Goal: Task Accomplishment & Management: Complete application form

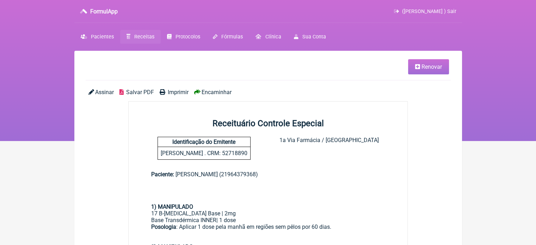
click at [421, 67] on link "Renovar" at bounding box center [428, 66] width 41 height 15
click at [144, 38] on span "Receitas" at bounding box center [144, 37] width 20 height 6
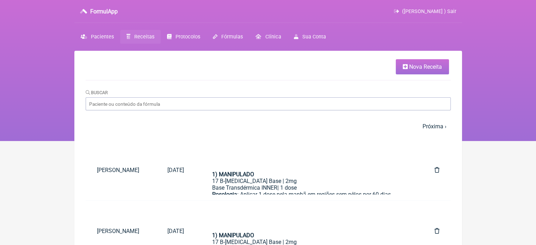
click at [424, 64] on span "Nova Receita" at bounding box center [425, 66] width 33 height 7
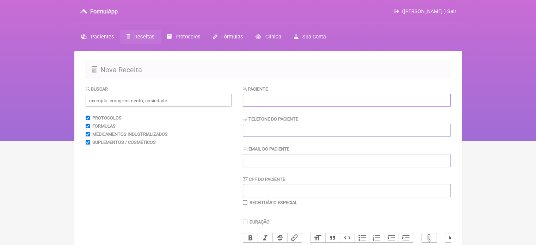
click at [308, 99] on input "text" at bounding box center [347, 100] width 208 height 13
paste input "[PERSON_NAME]"
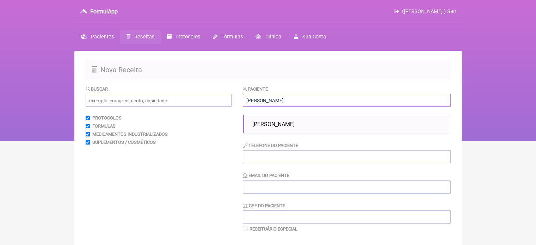
type input "[PERSON_NAME]"
click at [280, 126] on span "[PERSON_NAME]" at bounding box center [273, 124] width 42 height 7
type input "21985682169"
type input "X@X"
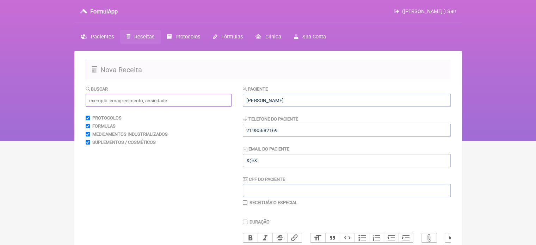
click at [168, 103] on input "text" at bounding box center [159, 100] width 146 height 13
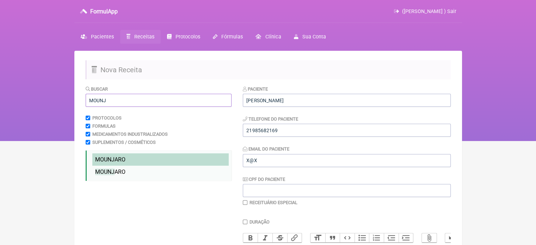
type input "MOUNJ"
click at [114, 162] on span "MOUNJ ARO" at bounding box center [110, 159] width 30 height 7
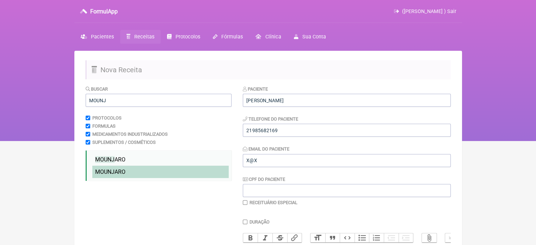
click at [116, 172] on span "MOUNJ ARO" at bounding box center [110, 171] width 30 height 7
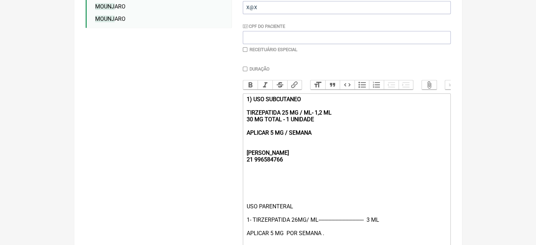
scroll to position [173, 0]
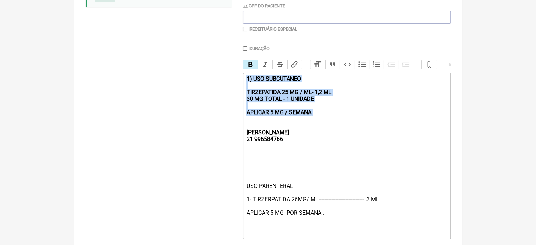
drag, startPoint x: 322, startPoint y: 123, endPoint x: 239, endPoint y: 81, distance: 93.1
click at [239, 82] on form "Buscar MOUNJ Protocolos Formulas Medicamentos Industrializados Suplementos / Co…" at bounding box center [268, 94] width 365 height 365
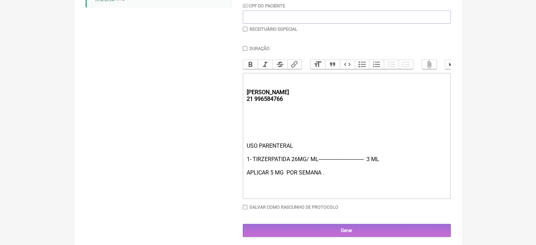
type trix-editor "<div><strong><br><br>[PERSON_NAME];<br>21 996584766</strong></div><div><br><br>…"
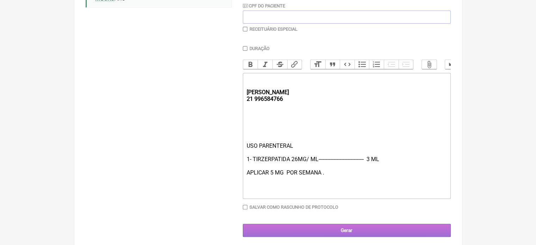
click at [330, 234] on input "Gerar" at bounding box center [347, 230] width 208 height 13
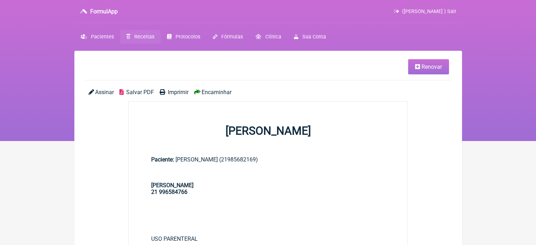
click at [179, 92] on span "Imprimir" at bounding box center [178, 92] width 21 height 7
click at [423, 64] on span "Renovar" at bounding box center [431, 66] width 20 height 7
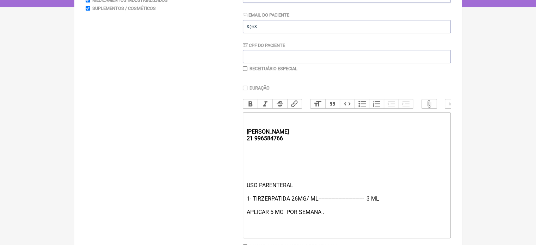
scroll to position [141, 0]
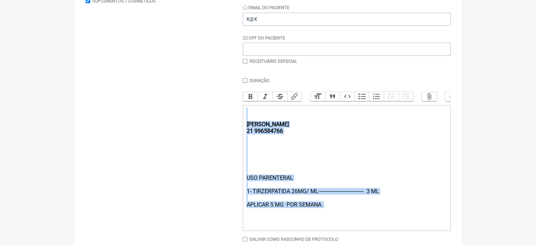
drag, startPoint x: 314, startPoint y: 211, endPoint x: 231, endPoint y: 124, distance: 120.4
click at [231, 124] on form "Buscar Protocolos Formulas Medicamentos Industrializados Suplementos / Cosmétic…" at bounding box center [268, 106] width 365 height 325
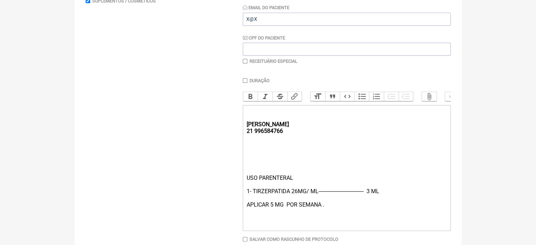
type trix-editor "<div><strong><br></strong><br><br><br><br></div>"
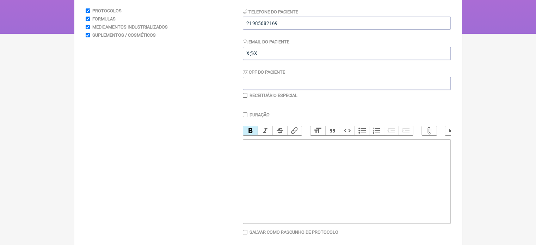
scroll to position [35, 0]
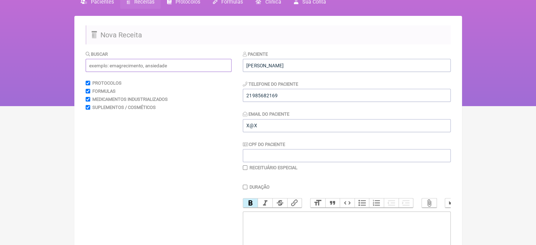
click at [134, 66] on input "text" at bounding box center [159, 65] width 146 height 13
click at [98, 64] on input "text" at bounding box center [159, 65] width 146 height 13
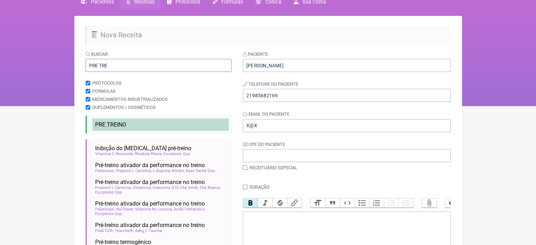
type input "PRE TRE"
click at [116, 121] on li "PRE TRE INO" at bounding box center [160, 124] width 136 height 12
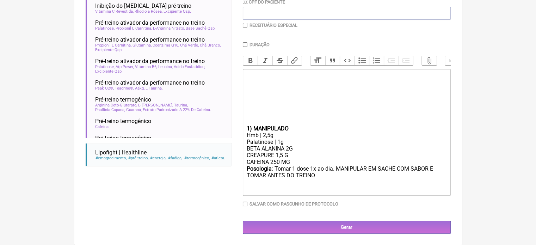
scroll to position [180, 0]
click at [246, 129] on trix-editor "1) MANIPULADO Hmb | 2,5g Palatinose | 1g BETA ALANINA 2G CREAPURE 1,5 G CAFEINA…" at bounding box center [347, 132] width 208 height 126
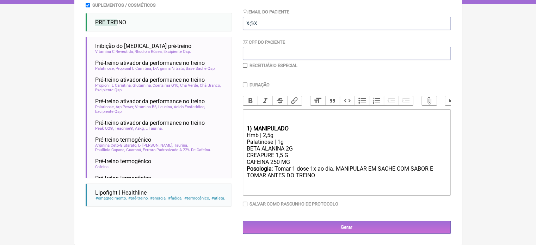
scroll to position [141, 0]
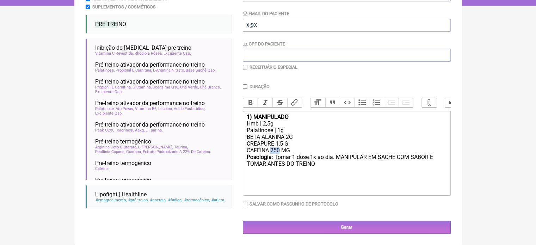
drag, startPoint x: 279, startPoint y: 151, endPoint x: 271, endPoint y: 151, distance: 8.1
click at [271, 151] on div "BETA ALANINA 2G CREAPURE 1,5 G CAFEINA 250 MG" at bounding box center [346, 144] width 200 height 20
type trix-editor "<div><strong>1) MANIPULADO</strong></div><div>Hmb | 2,5g</div><div>Palatinose |…"
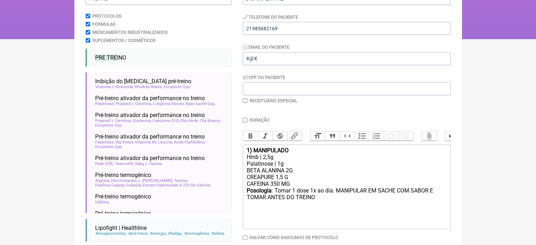
scroll to position [0, 0]
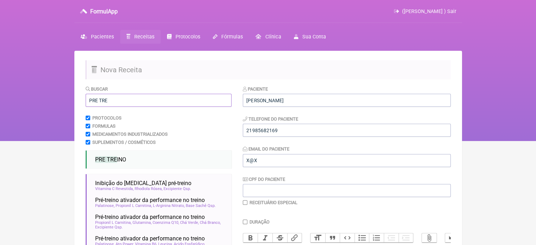
drag, startPoint x: 82, startPoint y: 102, endPoint x: 60, endPoint y: 104, distance: 22.3
click at [60, 104] on div "FormulApp ([PERSON_NAME] ) Sair [GEOGRAPHIC_DATA] Receitas Protocolos Fórmulas …" at bounding box center [268, 70] width 536 height 141
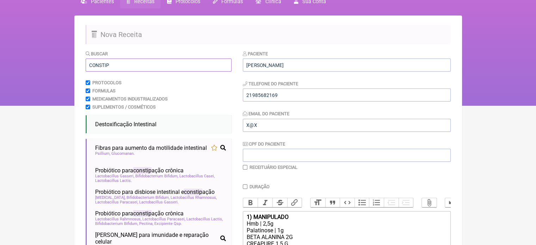
scroll to position [70, 0]
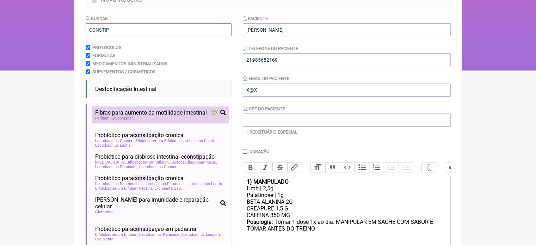
type input "CONSTIP"
click at [104, 116] on span "Fibras para aumento da motilidade intestinal" at bounding box center [151, 112] width 112 height 7
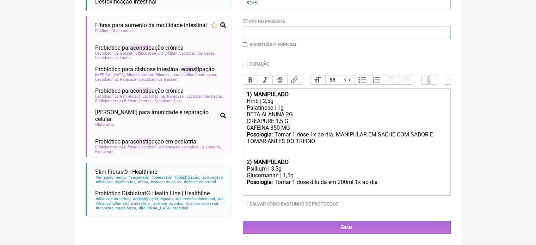
scroll to position [164, 0]
click at [271, 167] on div "Psillium | 3,5g" at bounding box center [346, 168] width 200 height 7
click at [286, 175] on div "Glucomanan | 1,5g" at bounding box center [346, 175] width 200 height 7
type trix-editor "<div><strong>1) MANIPULADO</strong></div><div>Hmb | 2,5g</div><div>Palatinose |…"
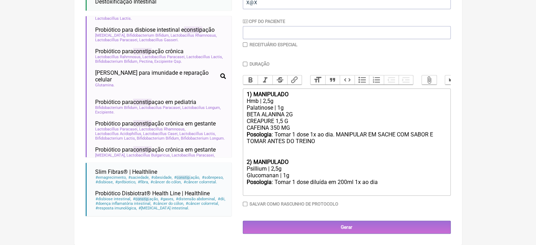
scroll to position [42, 0]
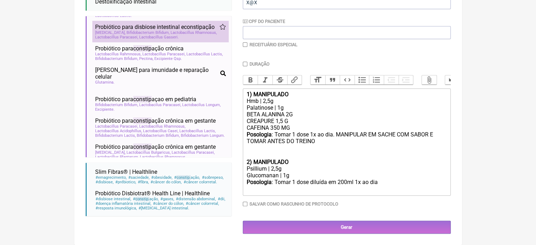
click at [168, 30] on span "Probiótico para disbiose intestinal e constip ação" at bounding box center [154, 27] width 119 height 7
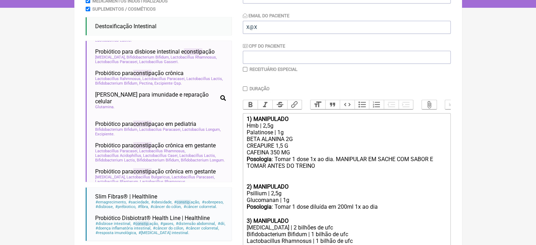
scroll to position [129, 0]
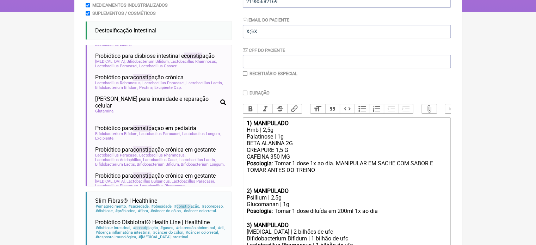
click at [245, 91] on input "Duração" at bounding box center [245, 93] width 5 height 5
checkbox input "true"
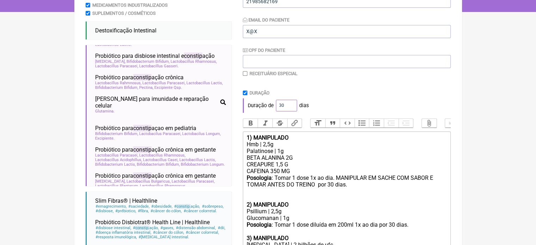
drag, startPoint x: 283, startPoint y: 105, endPoint x: 272, endPoint y: 107, distance: 10.3
click at [272, 107] on div "Duração de 30 dias" at bounding box center [347, 105] width 208 height 14
type input "60"
click at [325, 94] on div "Duração" at bounding box center [347, 92] width 208 height 5
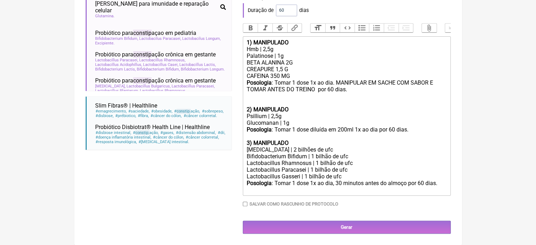
scroll to position [231, 0]
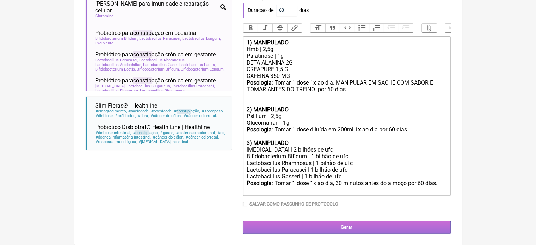
click at [345, 224] on input "Gerar" at bounding box center [347, 227] width 208 height 13
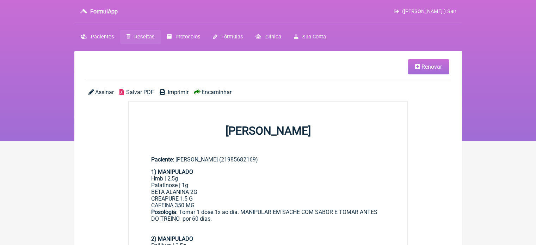
click at [175, 91] on span "Imprimir" at bounding box center [178, 92] width 21 height 7
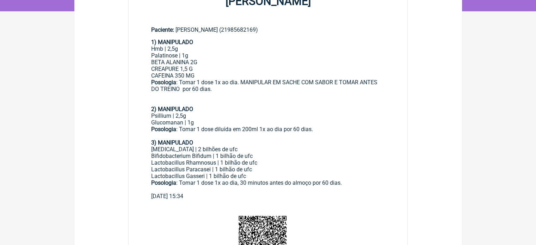
scroll to position [141, 0]
